Goal: Submit feedback/report problem

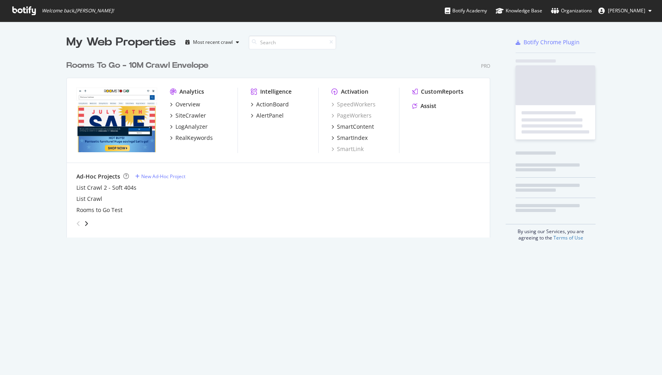
scroll to position [181, 424]
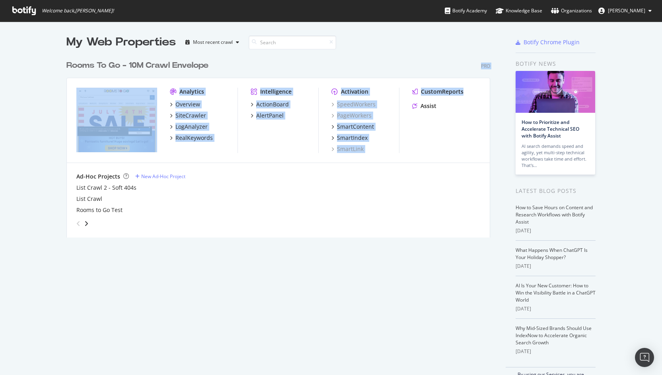
drag, startPoint x: 486, startPoint y: 68, endPoint x: 491, endPoint y: 72, distance: 6.5
click at [491, 72] on div "Rooms To Go - 10M Crawl Envelope Pro Analytics Overview SiteCrawler LogAnalyzer…" at bounding box center [281, 143] width 430 height 187
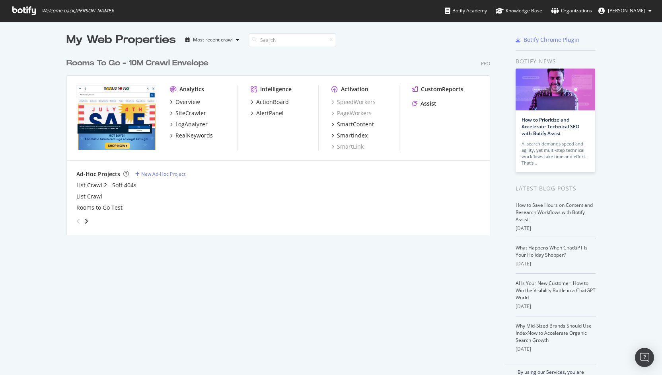
scroll to position [0, 0]
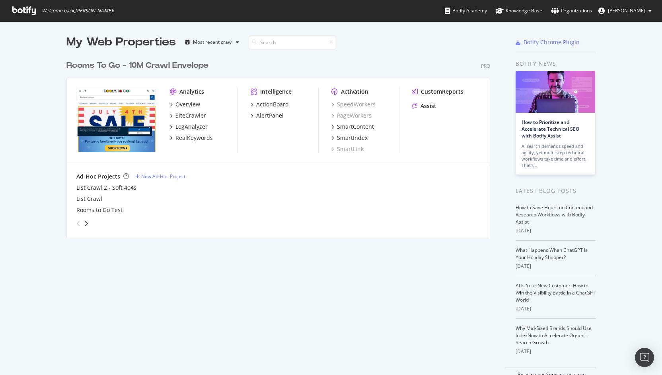
click at [275, 260] on div "My Web Properties Most recent crawl Rooms To Go - 10M Crawl Envelope Pro Analyt…" at bounding box center [286, 209] width 440 height 350
click at [400, 50] on div "Rooms To Go - 10M Crawl Envelope Pro Analytics Overview SiteCrawler LogAnalyzer…" at bounding box center [281, 143] width 430 height 187
click at [447, 61] on div "Rooms To Go - 10M Crawl Envelope Pro" at bounding box center [278, 66] width 424 height 12
click at [276, 116] on div "AlertPanel" at bounding box center [269, 115] width 27 height 8
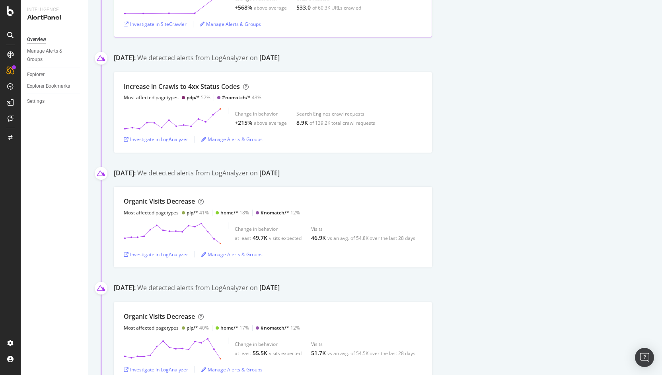
scroll to position [337, 0]
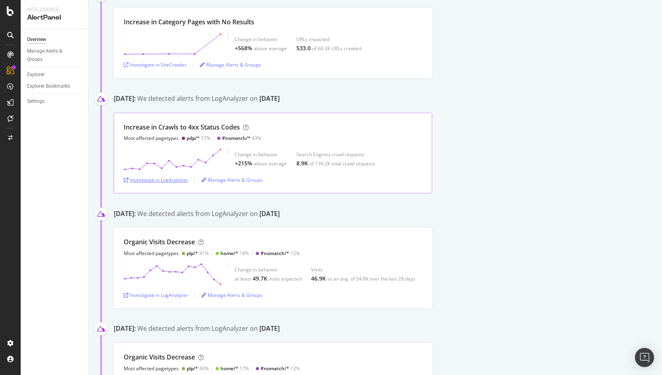
click at [166, 175] on div "Investigate in LogAnalyzer" at bounding box center [156, 180] width 64 height 12
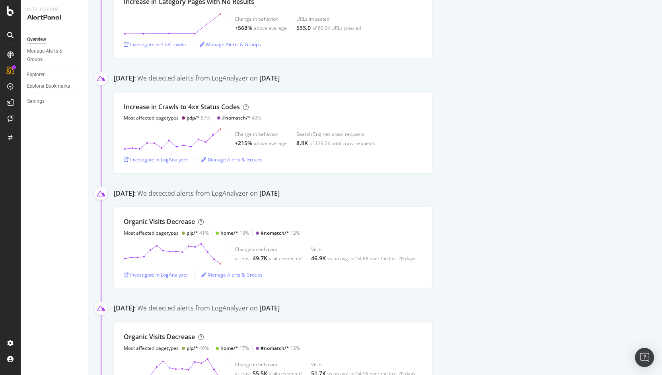
scroll to position [357, 0]
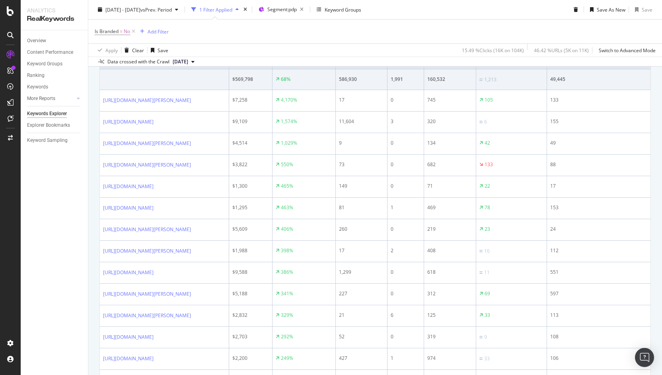
scroll to position [137, 0]
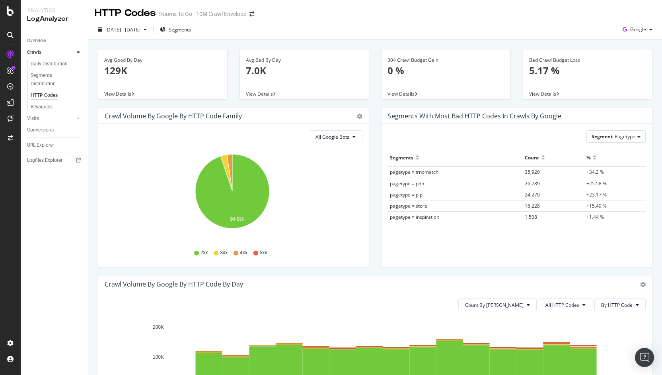
click at [372, 152] on div "Crawl Volume by google by HTTP Code Family Pie Table All Google Bots Hold CTRL …" at bounding box center [233, 191] width 283 height 168
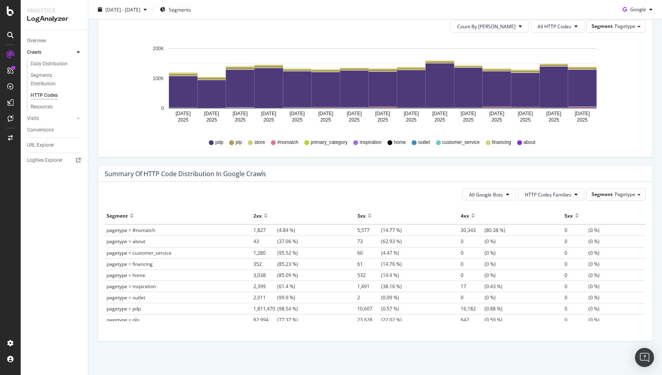
scroll to position [447, 0]
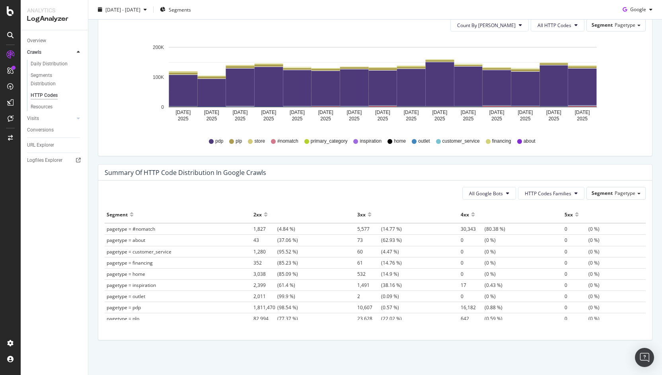
click at [524, 165] on div "Summary of HTTP Code Distribution in google crawls" at bounding box center [375, 172] width 554 height 16
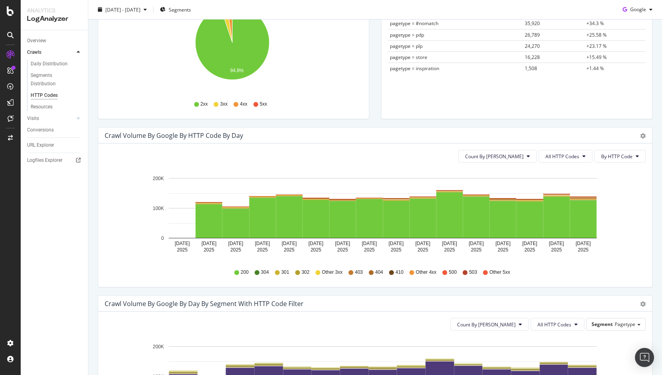
scroll to position [0, 0]
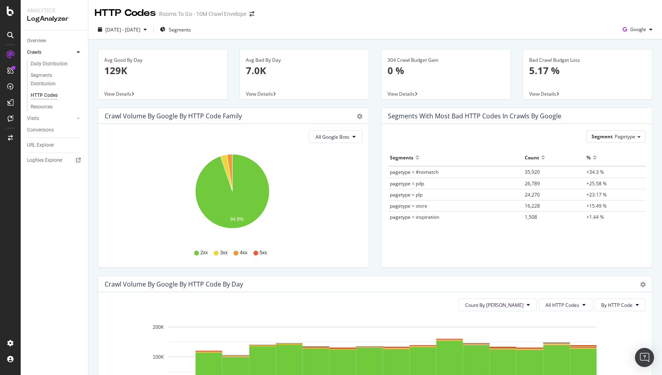
click at [515, 37] on div "[DATE] - [DATE] Segments Google" at bounding box center [375, 31] width 574 height 16
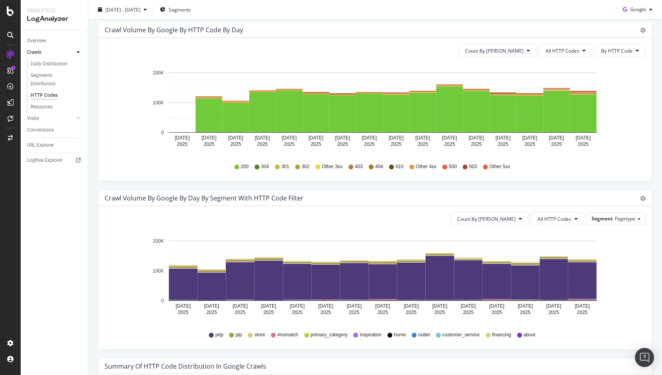
scroll to position [447, 0]
